Goal: Information Seeking & Learning: Learn about a topic

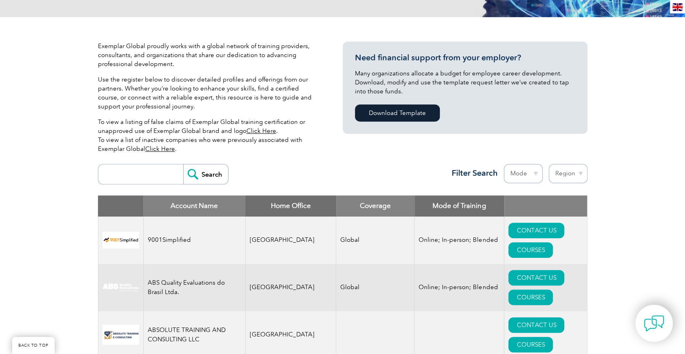
scroll to position [163, 0]
click at [140, 173] on input "search" at bounding box center [142, 174] width 81 height 20
type input "nov"
click at [183, 164] on input "Search" at bounding box center [205, 174] width 45 height 20
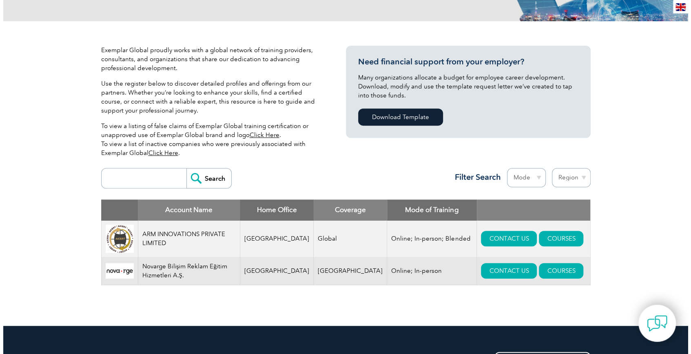
scroll to position [163, 0]
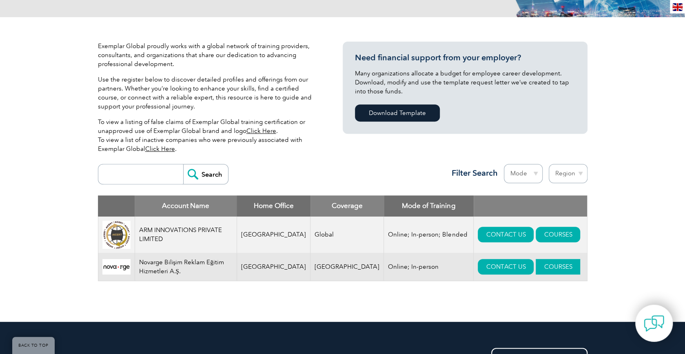
click at [537, 264] on link "COURSES" at bounding box center [558, 267] width 44 height 16
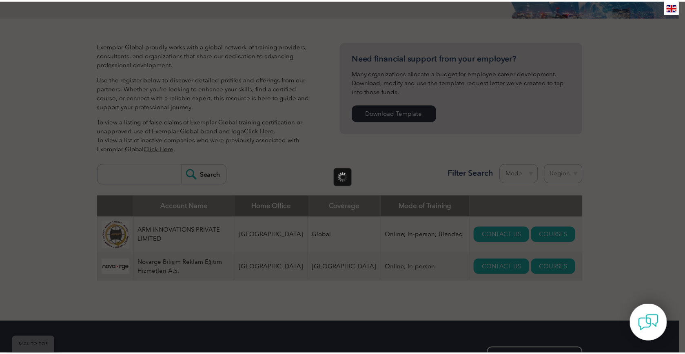
scroll to position [0, 0]
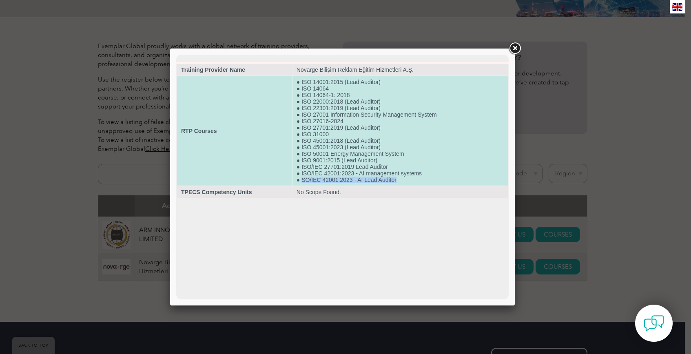
drag, startPoint x: 400, startPoint y: 180, endPoint x: 303, endPoint y: 181, distance: 96.7
click at [302, 179] on td "● ISO 14001:2015 (Lead Auditor) ● ISO 14064 ● ISO 14064-1: 2018 ● ISO 22000:201…" at bounding box center [400, 130] width 215 height 109
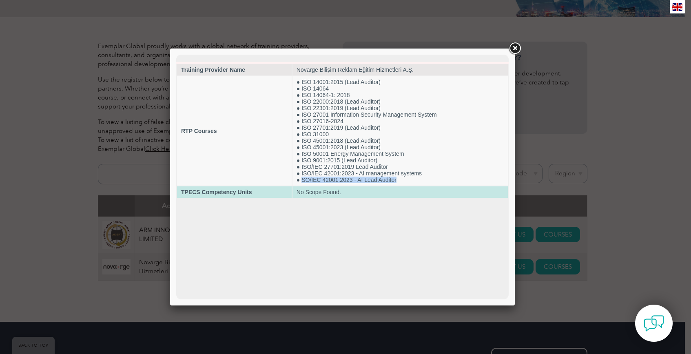
copy td "SO/IEC 42001:2023 - AI Lead Auditor"
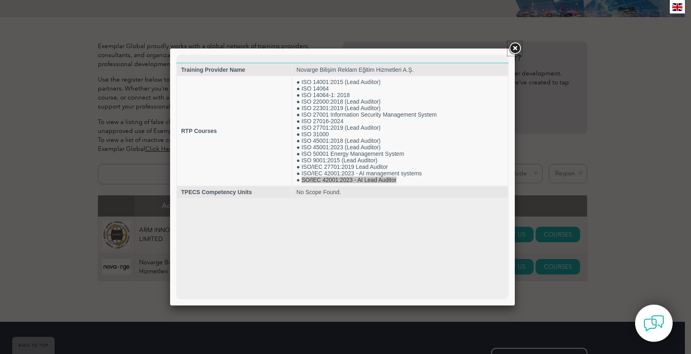
click at [514, 46] on link at bounding box center [515, 48] width 15 height 15
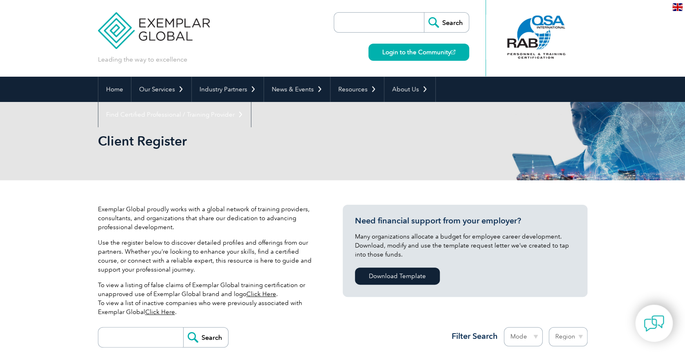
click at [401, 21] on input "search" at bounding box center [381, 23] width 86 height 20
paste input "SO/IEC 42001:2023 - AI Lead Auditor"
type input "SO/IEC 42001:2023 - AI Lead Auditor"
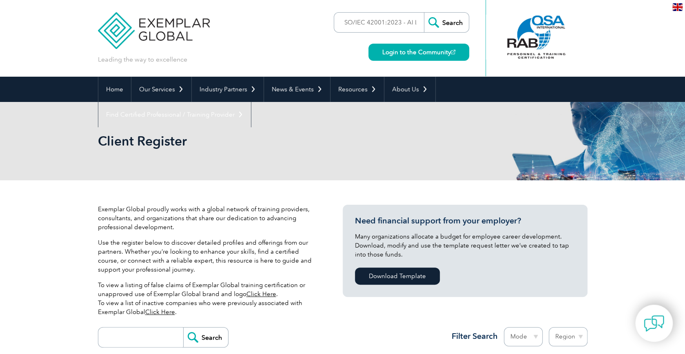
click at [447, 22] on input "Search" at bounding box center [446, 23] width 45 height 20
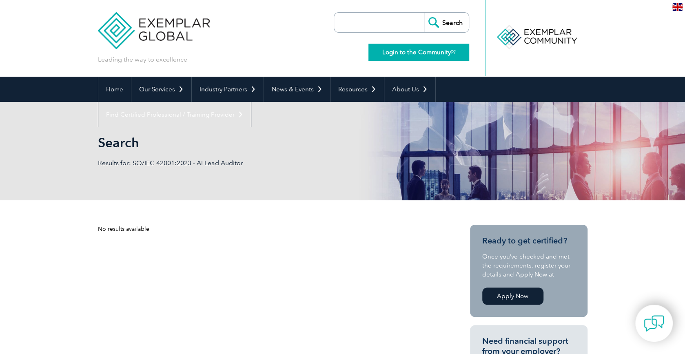
click at [430, 54] on link "Login to the Community" at bounding box center [418, 52] width 101 height 17
click at [146, 35] on img at bounding box center [154, 24] width 112 height 49
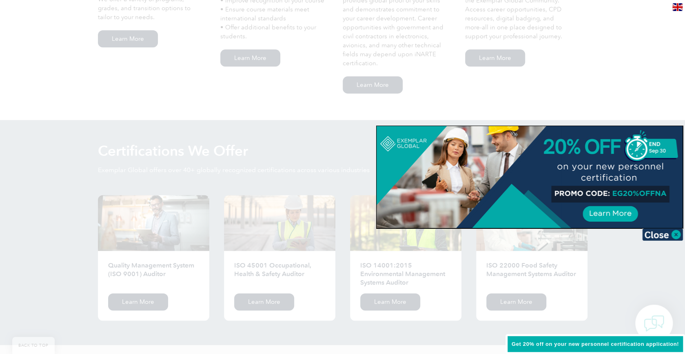
scroll to position [694, 0]
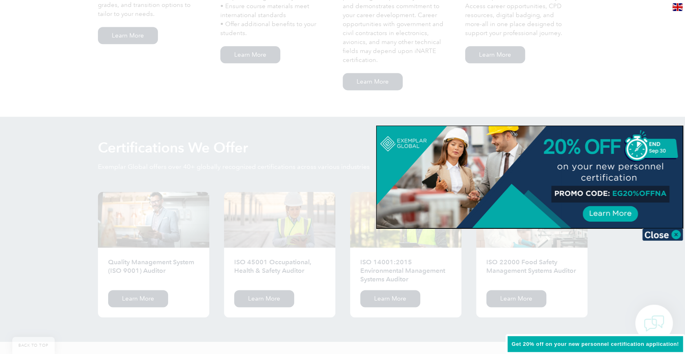
click at [657, 97] on div at bounding box center [342, 177] width 685 height 354
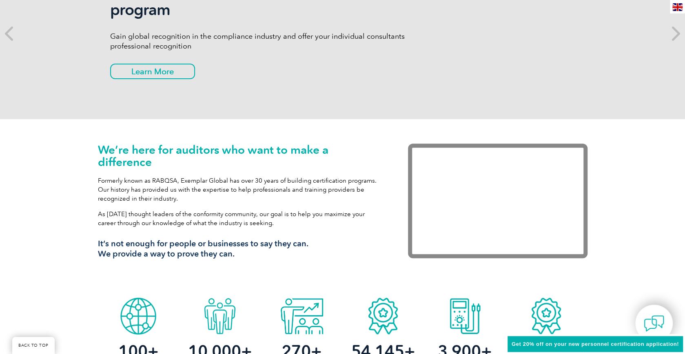
scroll to position [0, 0]
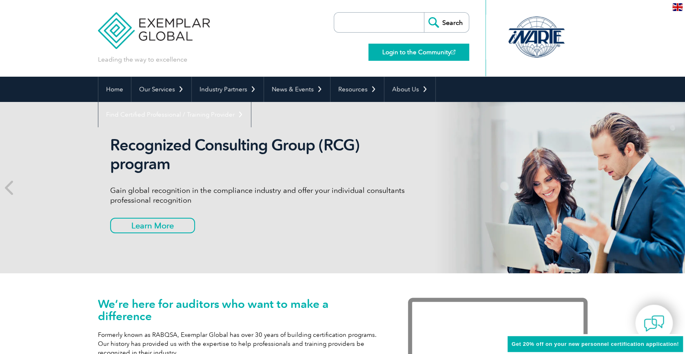
click at [425, 55] on link "Login to the Community" at bounding box center [418, 52] width 101 height 17
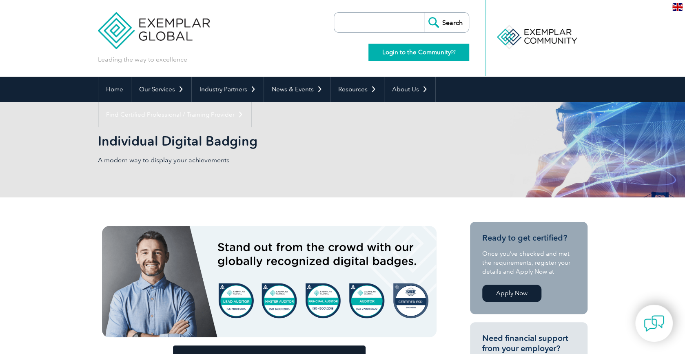
click at [416, 49] on link "Login to the Community" at bounding box center [418, 52] width 101 height 17
